Goal: Check status

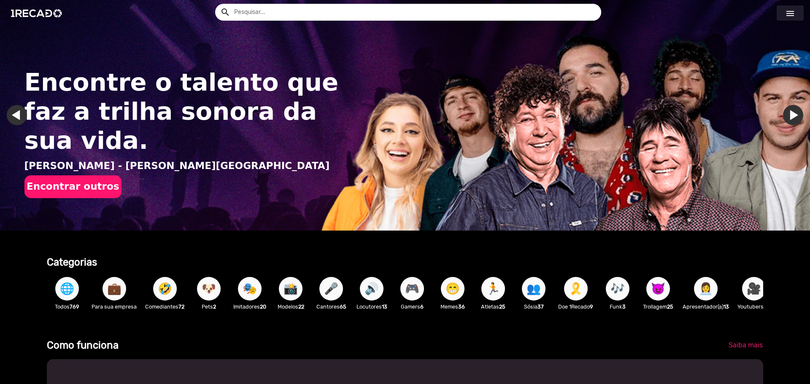
click at [789, 14] on mat-icon "menu" at bounding box center [790, 13] width 10 height 10
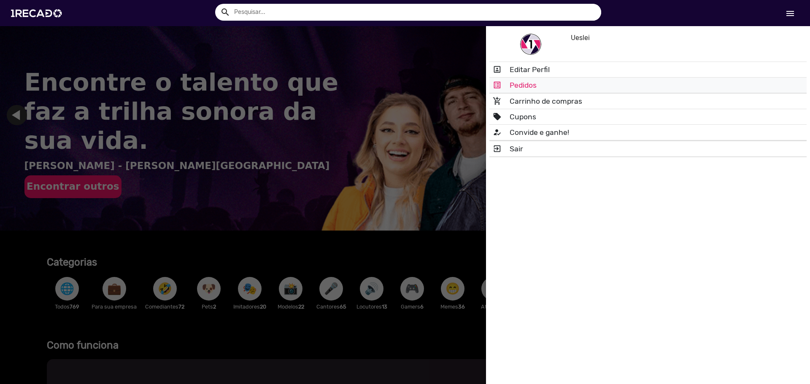
click at [528, 82] on link "list_alt Pedidos" at bounding box center [647, 85] width 317 height 15
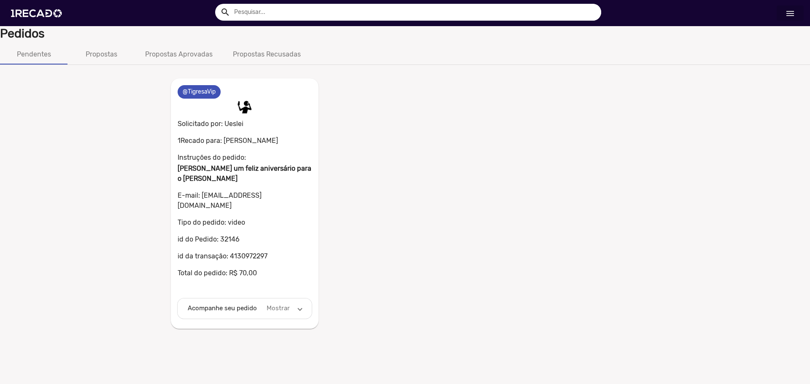
click at [275, 304] on mat-panel-description "Mostrar" at bounding box center [278, 309] width 26 height 10
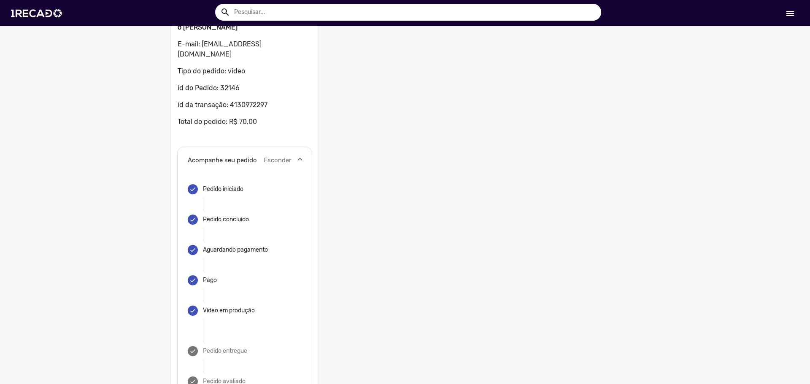
scroll to position [132, 0]
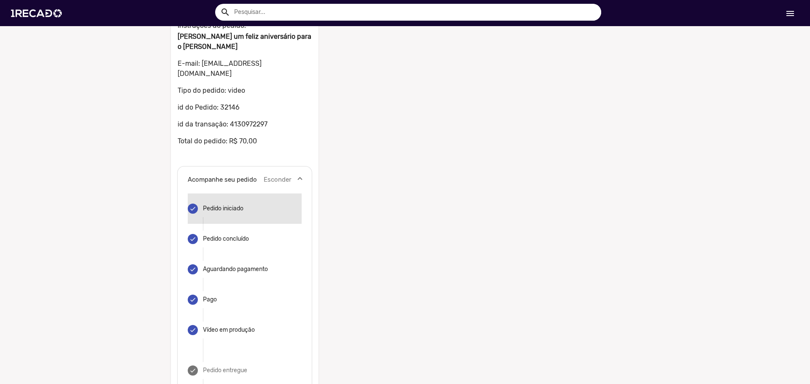
click at [226, 194] on mat-step-header "done Pedido iniciado" at bounding box center [245, 209] width 114 height 30
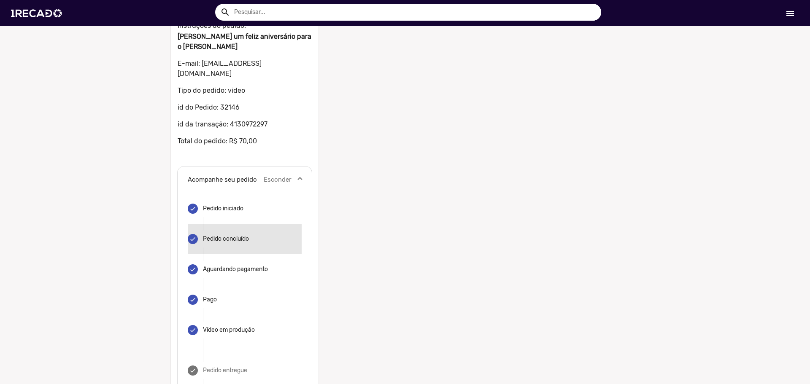
click at [226, 224] on mat-step-header "done Pedido concluído" at bounding box center [245, 239] width 114 height 30
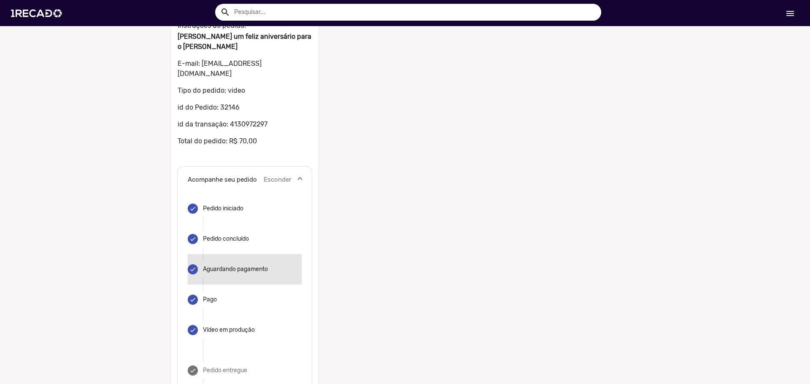
click at [233, 268] on mat-step-header "done Aguardando pagamento" at bounding box center [245, 269] width 114 height 30
click at [224, 290] on mat-step-header "done Pago" at bounding box center [245, 300] width 114 height 30
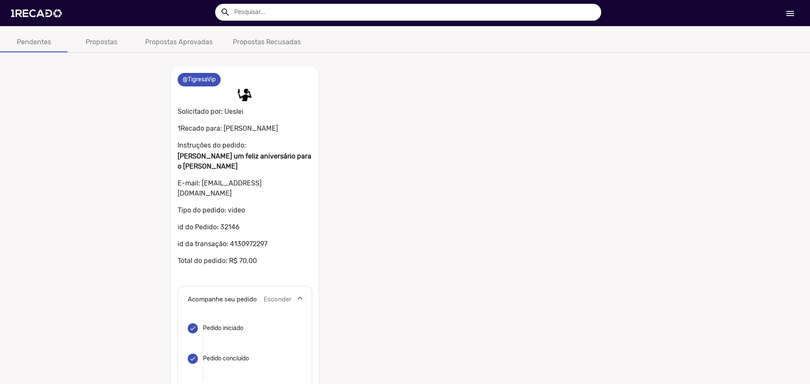
scroll to position [5, 0]
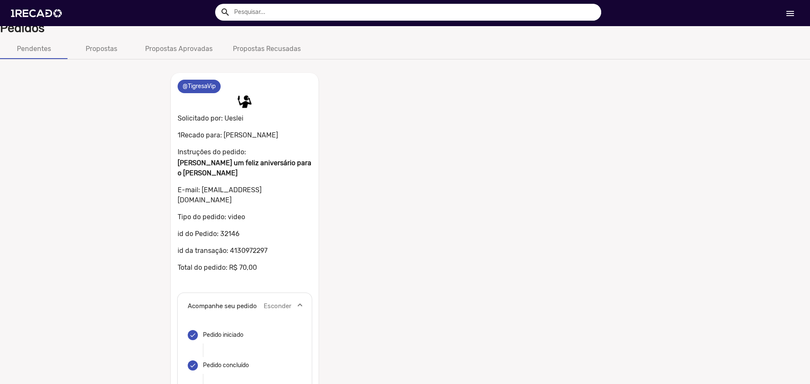
click at [253, 136] on p "1Recado para: [PERSON_NAME]" at bounding box center [245, 135] width 134 height 10
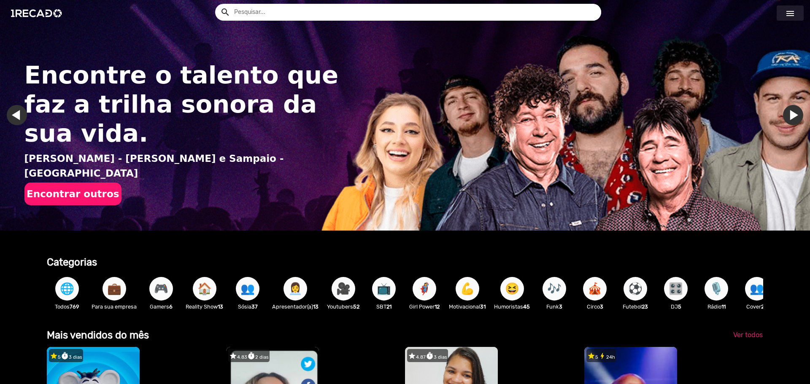
click at [798, 11] on link "menu" at bounding box center [789, 12] width 27 height 15
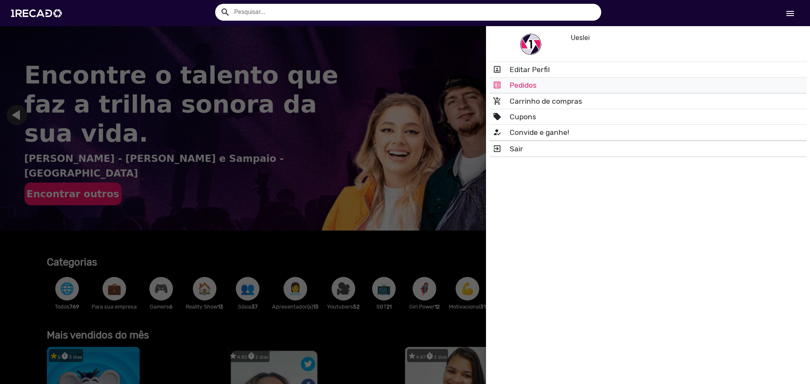
click at [572, 85] on link "list_alt Pedidos" at bounding box center [647, 85] width 317 height 15
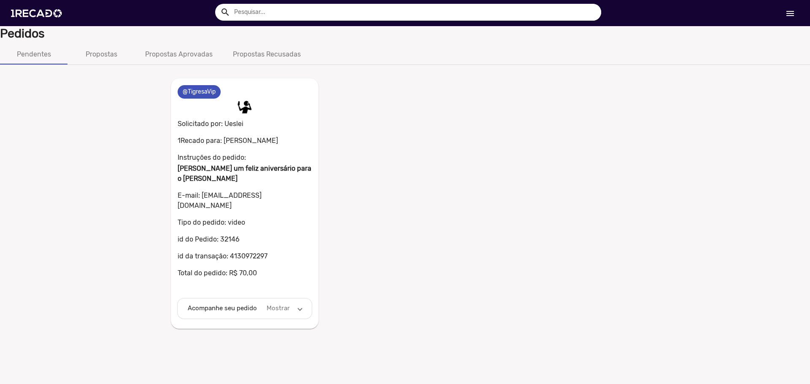
click at [229, 304] on mat-expansion-panel-header "Acompanhe seu pedido Mostrar" at bounding box center [245, 309] width 134 height 20
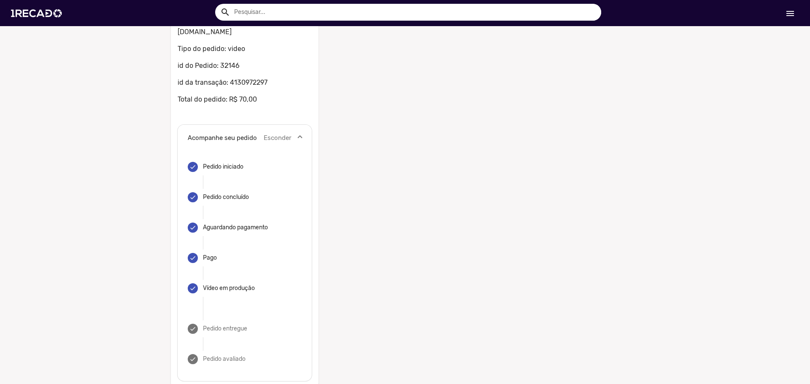
scroll to position [174, 0]
